Goal: Obtain resource: Download file/media

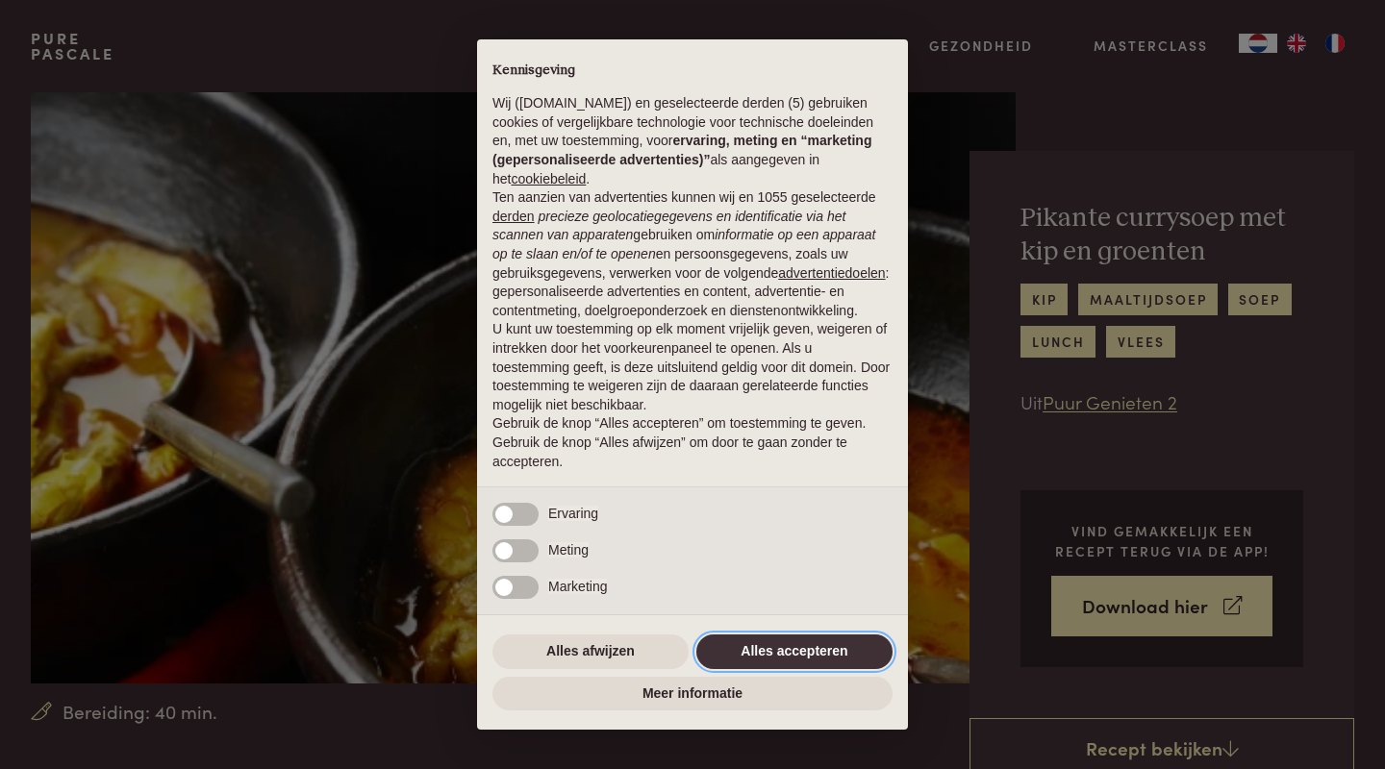
click at [771, 663] on button "Alles accepteren" at bounding box center [794, 652] width 196 height 35
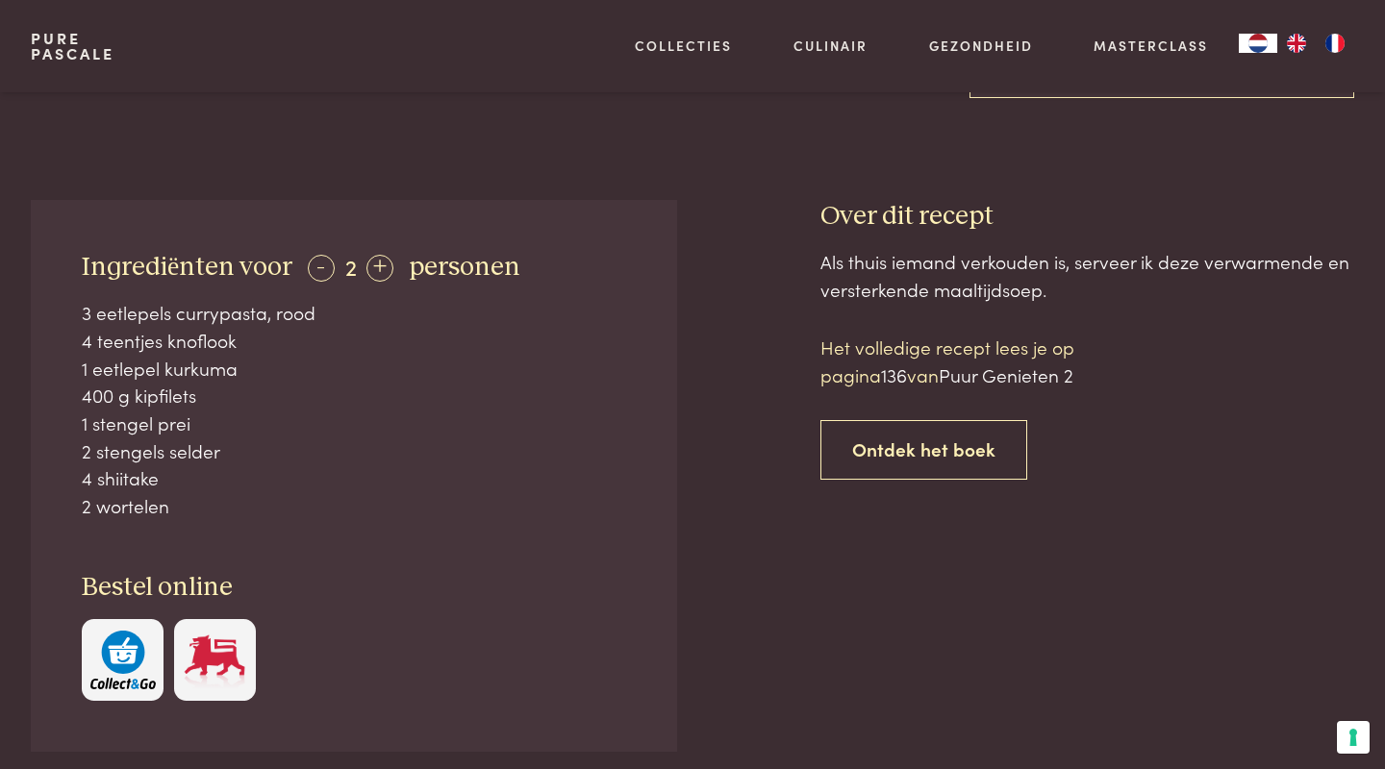
scroll to position [672, 0]
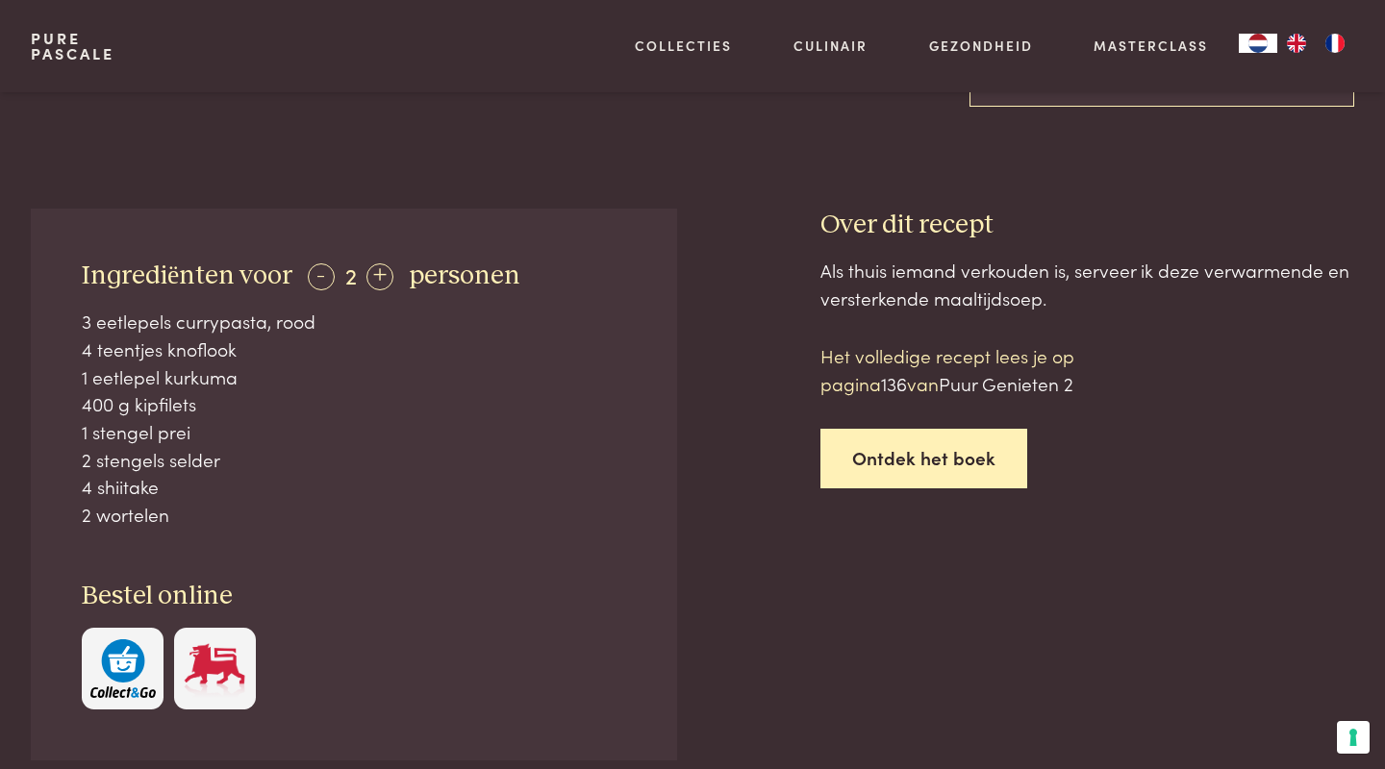
click at [886, 453] on link "Ontdek het boek" at bounding box center [923, 459] width 207 height 61
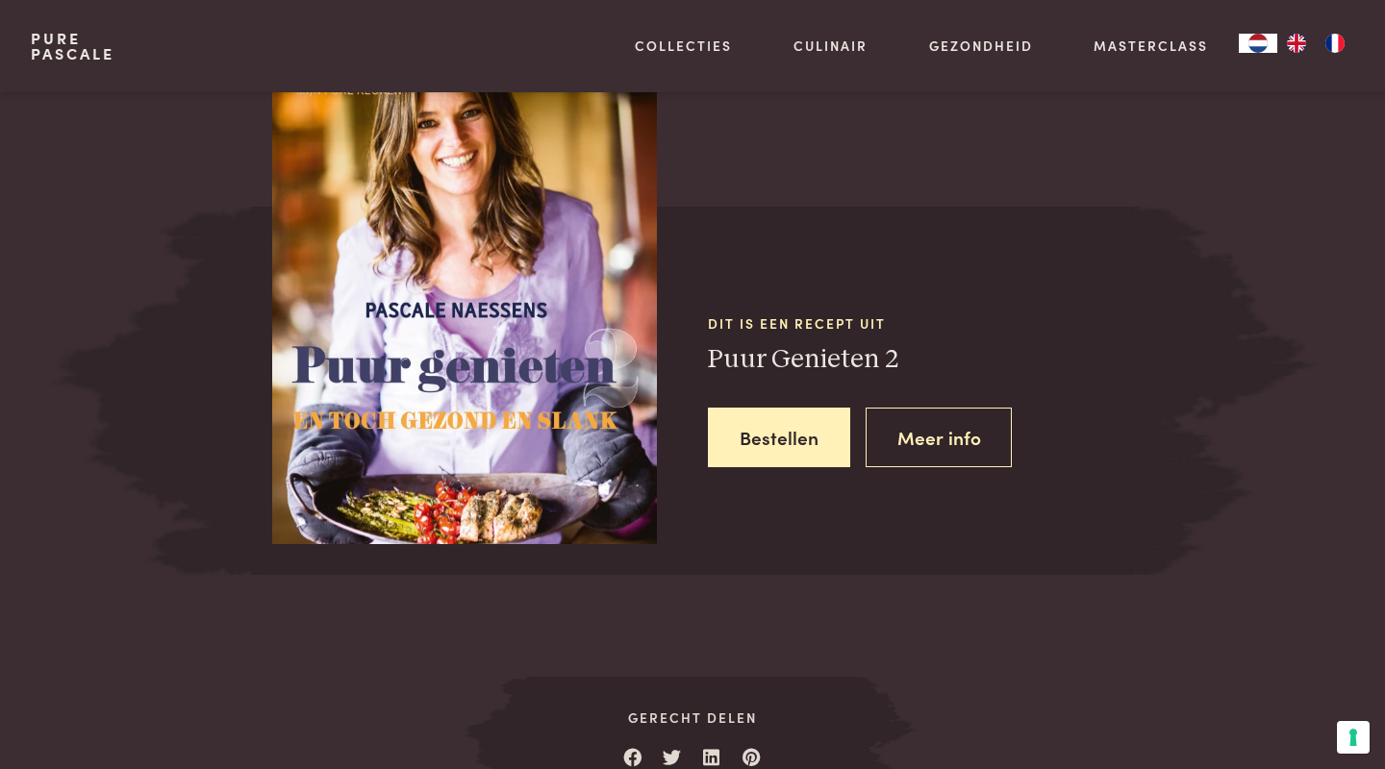
scroll to position [1754, 0]
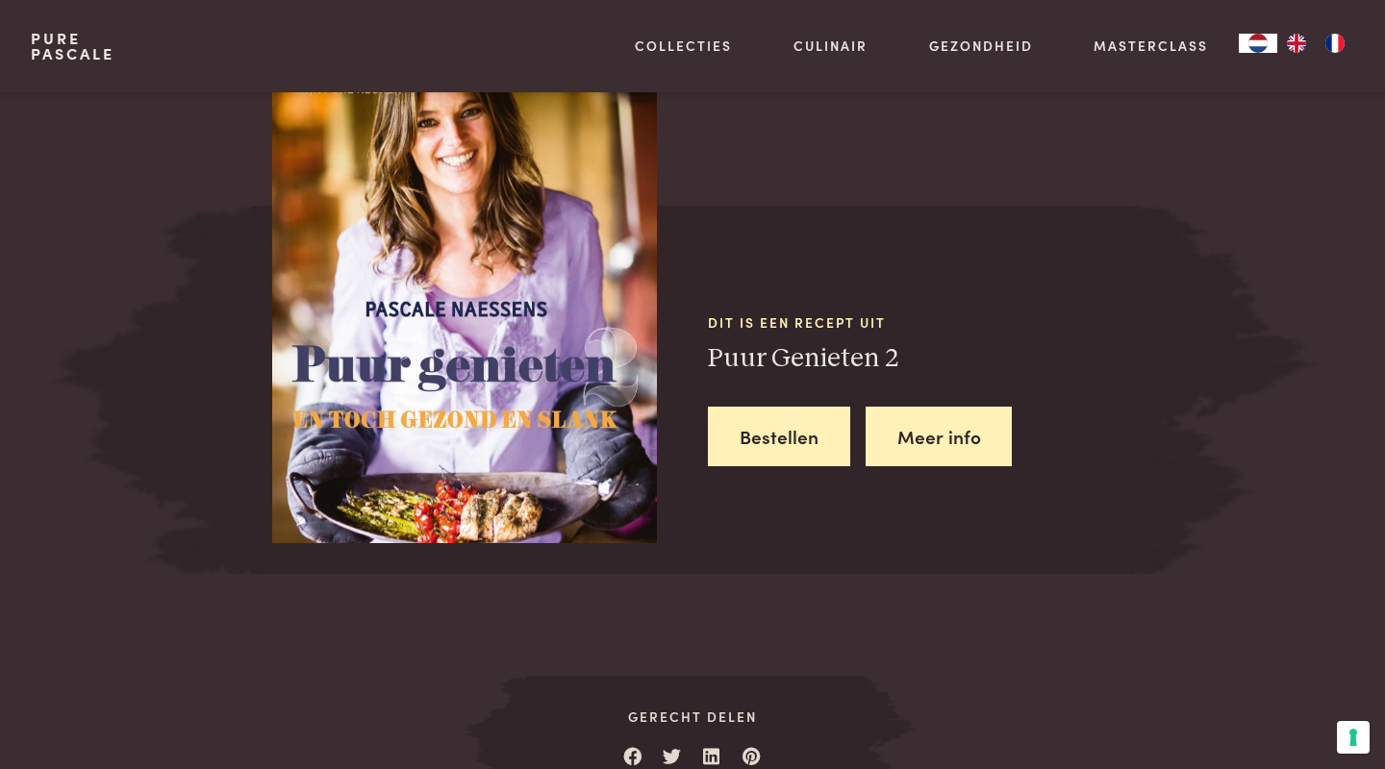
click at [894, 434] on link "Meer info" at bounding box center [939, 437] width 147 height 61
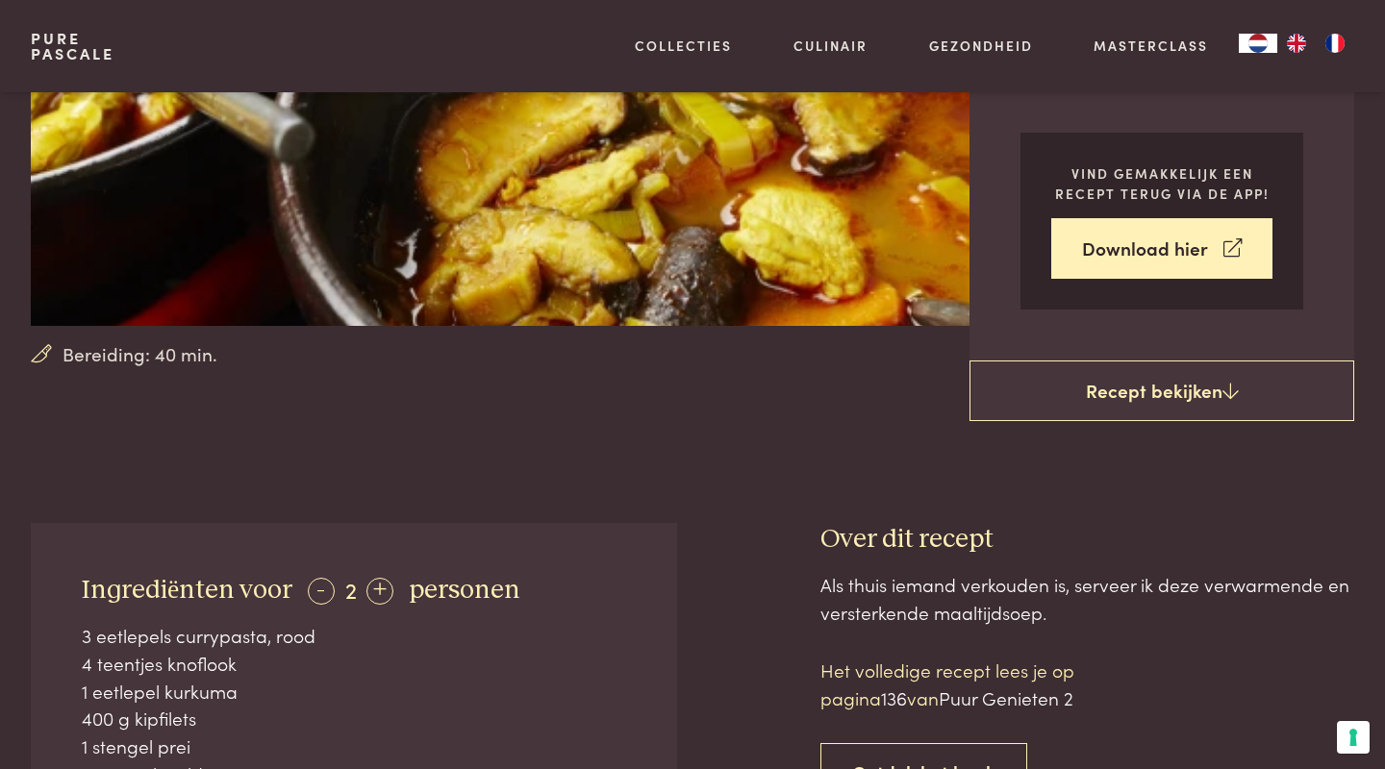
scroll to position [353, 0]
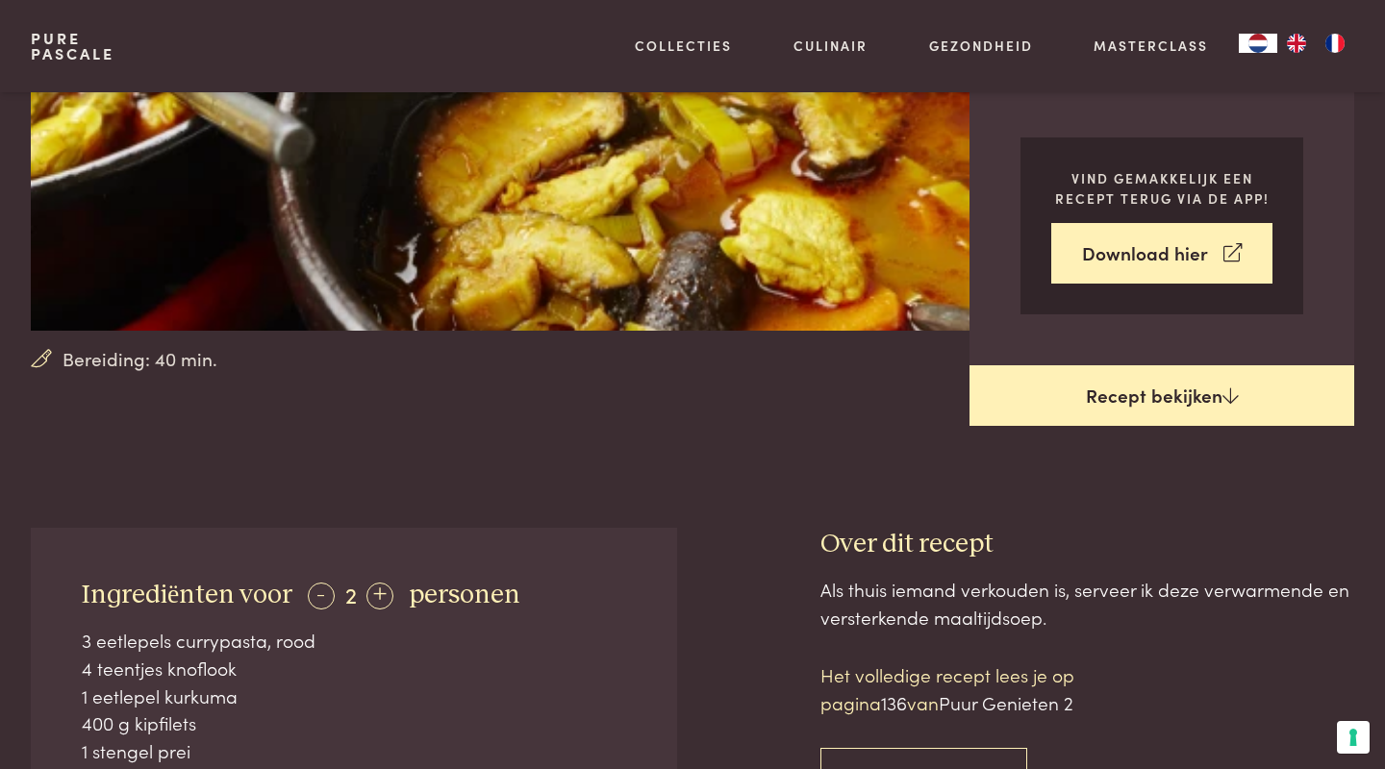
click at [1159, 388] on link "Recept bekijken" at bounding box center [1161, 396] width 385 height 62
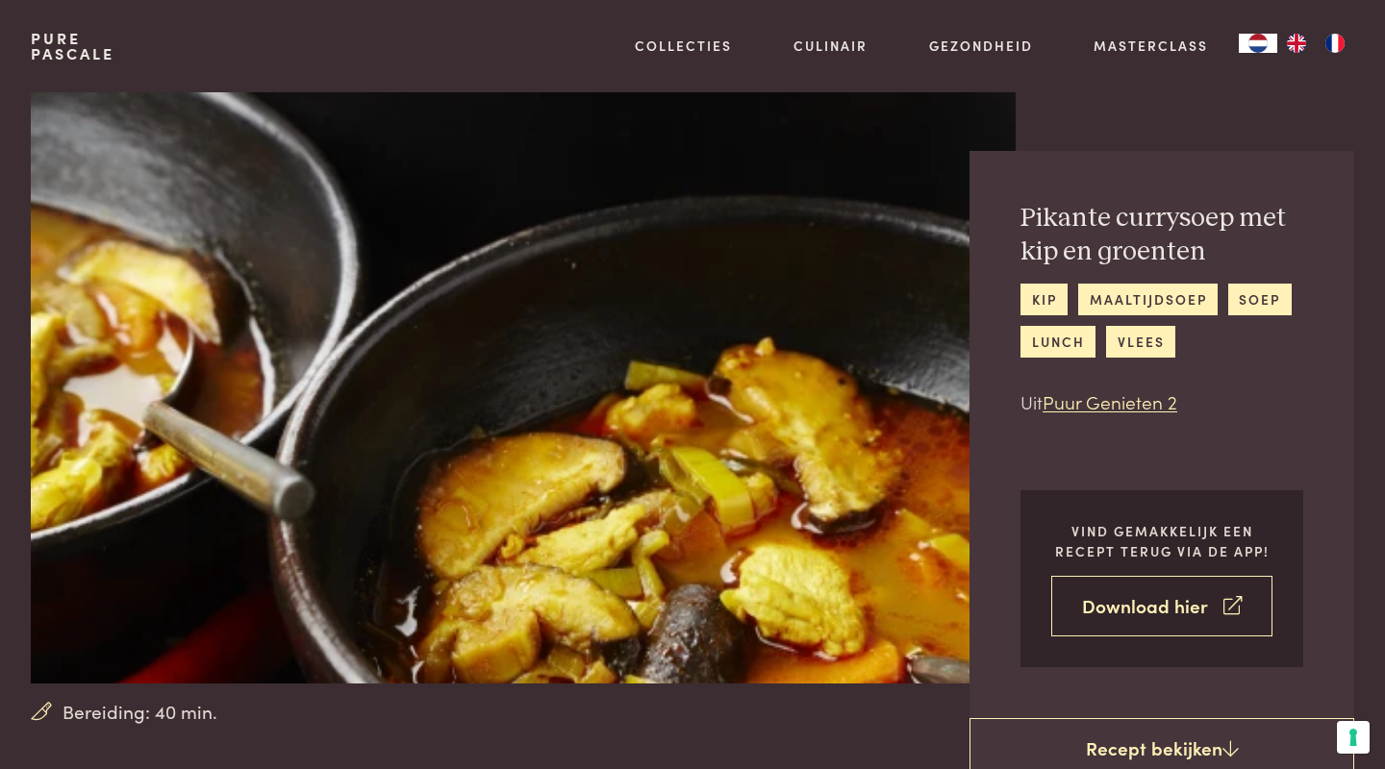
click at [1117, 610] on link "Download hier" at bounding box center [1161, 606] width 221 height 61
